Goal: Check status: Check status

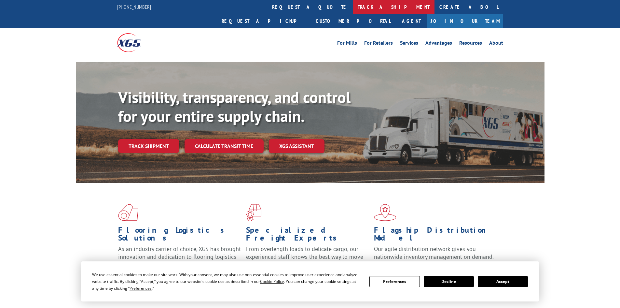
click at [353, 7] on link "track a shipment" at bounding box center [394, 7] width 82 height 14
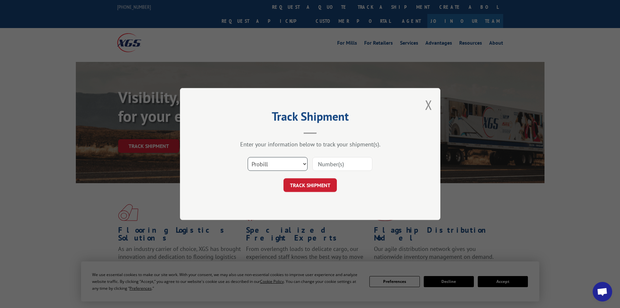
click at [280, 162] on select "Select category... Probill BOL PO" at bounding box center [278, 164] width 60 height 14
select select "bol"
click at [248, 157] on select "Select category... Probill BOL PO" at bounding box center [278, 164] width 60 height 14
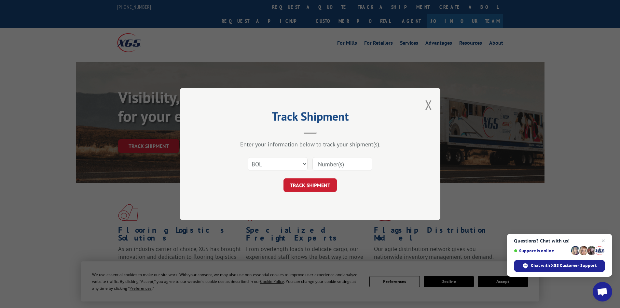
click at [329, 164] on input at bounding box center [343, 164] width 60 height 14
paste input "5633215"
type input "5633215"
click at [315, 185] on button "TRACK SHIPMENT" at bounding box center [310, 185] width 53 height 14
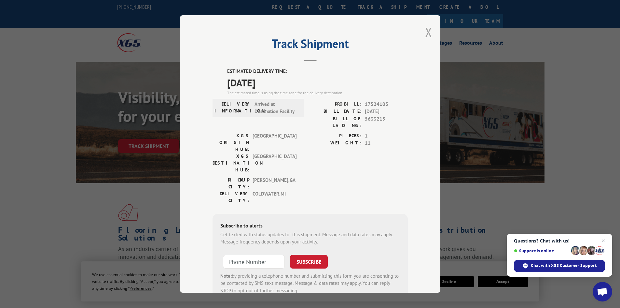
click at [425, 31] on button "Close modal" at bounding box center [428, 31] width 7 height 17
